Goal: Task Accomplishment & Management: Manage account settings

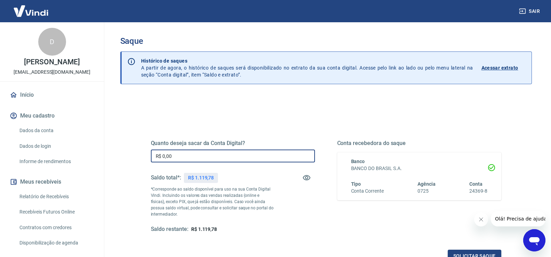
click at [218, 155] on input "R$ 0,00" at bounding box center [233, 155] width 164 height 13
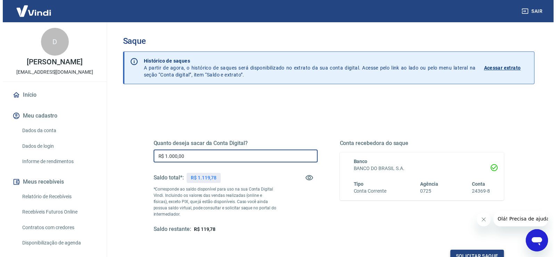
scroll to position [70, 0]
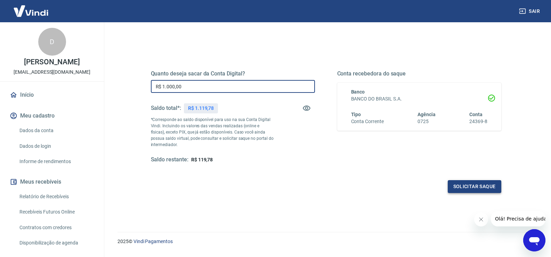
type input "R$ 1.000,00"
click at [464, 185] on button "Solicitar saque" at bounding box center [475, 186] width 54 height 13
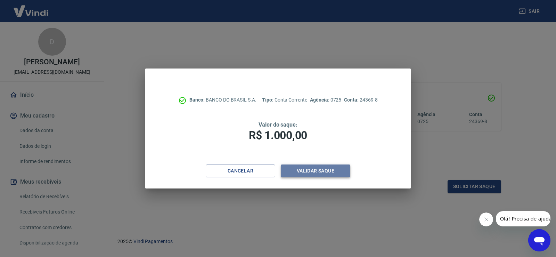
click at [321, 172] on button "Validar saque" at bounding box center [316, 170] width 70 height 13
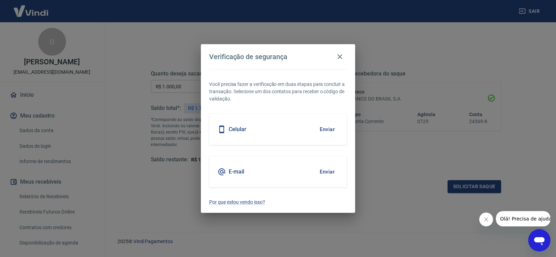
click at [334, 129] on button "Enviar" at bounding box center [327, 129] width 23 height 15
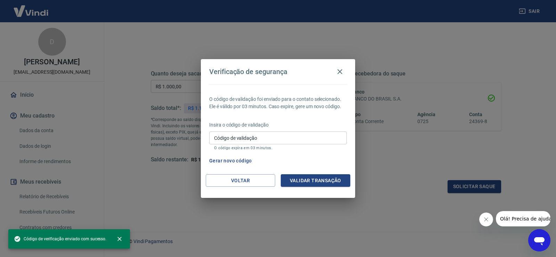
click at [283, 138] on input "Código de validação" at bounding box center [278, 137] width 138 height 13
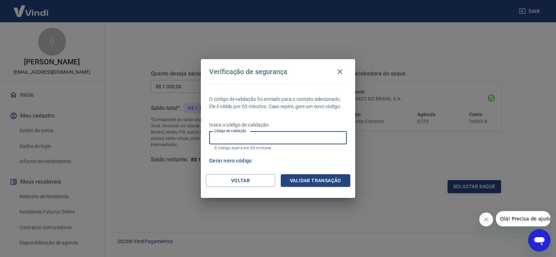
click at [296, 136] on input "Código de validação" at bounding box center [278, 137] width 138 height 13
click at [297, 138] on input "Código de validação" at bounding box center [278, 137] width 138 height 13
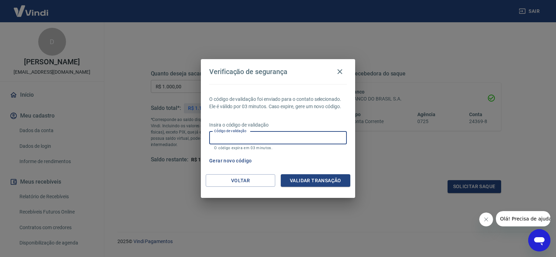
click at [297, 138] on input "Código de validação" at bounding box center [278, 137] width 138 height 13
click at [303, 137] on input "Código de validação" at bounding box center [278, 137] width 138 height 13
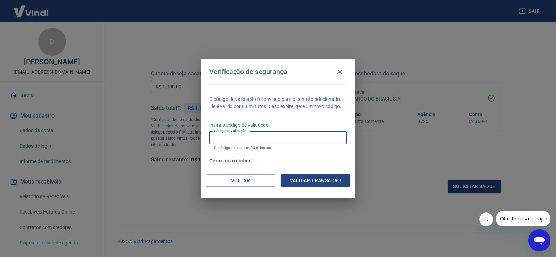
click at [303, 137] on input "Código de validação" at bounding box center [278, 137] width 138 height 13
click at [318, 139] on input "Código de validação" at bounding box center [278, 137] width 138 height 13
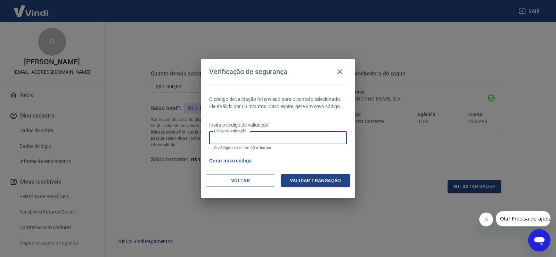
click at [316, 139] on input "Código de validação" at bounding box center [278, 137] width 138 height 13
click at [317, 135] on input "Código de validação" at bounding box center [278, 137] width 138 height 13
click at [298, 137] on input "Código de validação" at bounding box center [278, 137] width 138 height 13
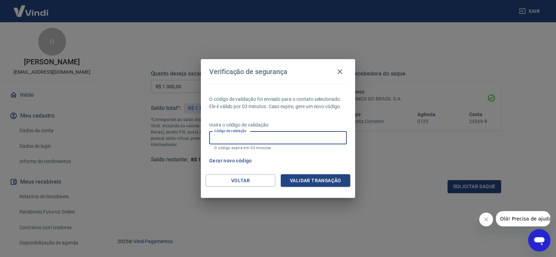
click at [304, 134] on input "Código de validação" at bounding box center [278, 137] width 138 height 13
click at [278, 136] on input "Código de validação" at bounding box center [278, 137] width 138 height 13
click at [279, 136] on input "Código de validação" at bounding box center [278, 137] width 138 height 13
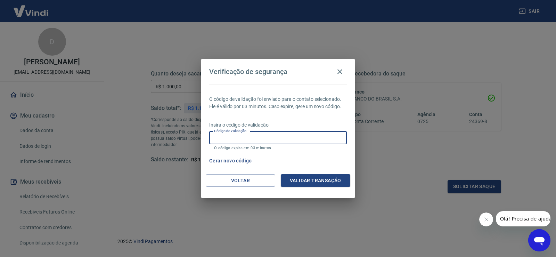
click at [279, 136] on input "Código de validação" at bounding box center [278, 137] width 138 height 13
click at [308, 107] on p "O código de validação foi enviado para o contato selecionado. Ele é válido por …" at bounding box center [278, 103] width 138 height 15
click at [280, 137] on input "Código de validação" at bounding box center [278, 137] width 138 height 13
drag, startPoint x: 298, startPoint y: 121, endPoint x: 306, endPoint y: 122, distance: 7.4
click at [298, 121] on div "O código de validação foi enviado para o contato selecionado. Ele é válido por …" at bounding box center [278, 129] width 154 height 90
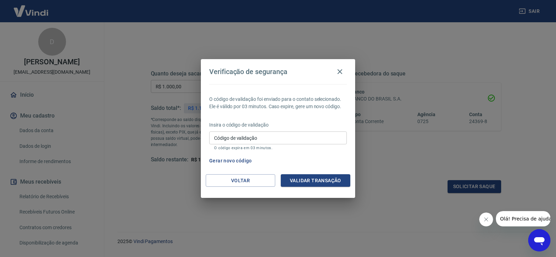
click at [240, 158] on button "Gerar novo código" at bounding box center [231, 160] width 48 height 13
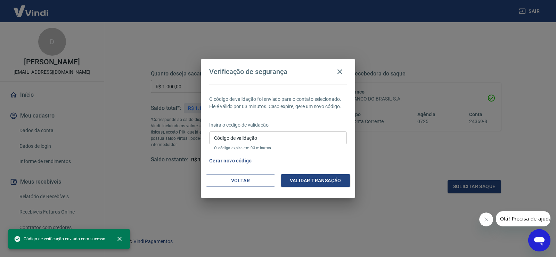
click at [292, 136] on input "Código de validação" at bounding box center [278, 137] width 138 height 13
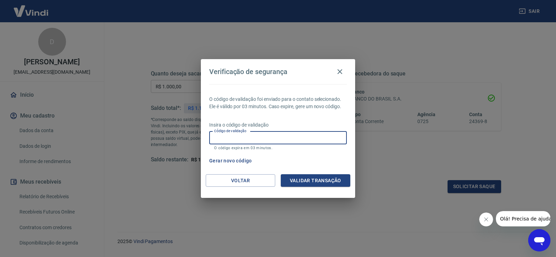
click at [294, 138] on input "Código de validação" at bounding box center [278, 137] width 138 height 13
click at [315, 120] on div "O código de validação foi enviado para o contato selecionado. Ele é válido por …" at bounding box center [278, 129] width 154 height 90
click at [298, 136] on input "Código de validação" at bounding box center [278, 137] width 138 height 13
click at [271, 139] on input "Código de validação" at bounding box center [278, 137] width 138 height 13
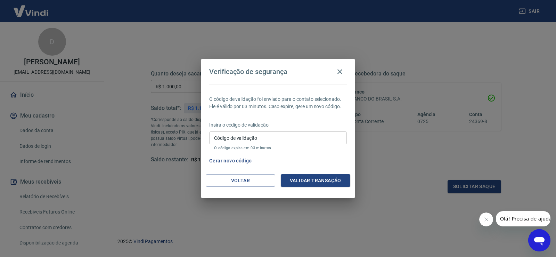
click at [315, 105] on p "O código de validação foi enviado para o contato selecionado. Ele é válido por …" at bounding box center [278, 103] width 138 height 15
